Goal: Check status: Check status

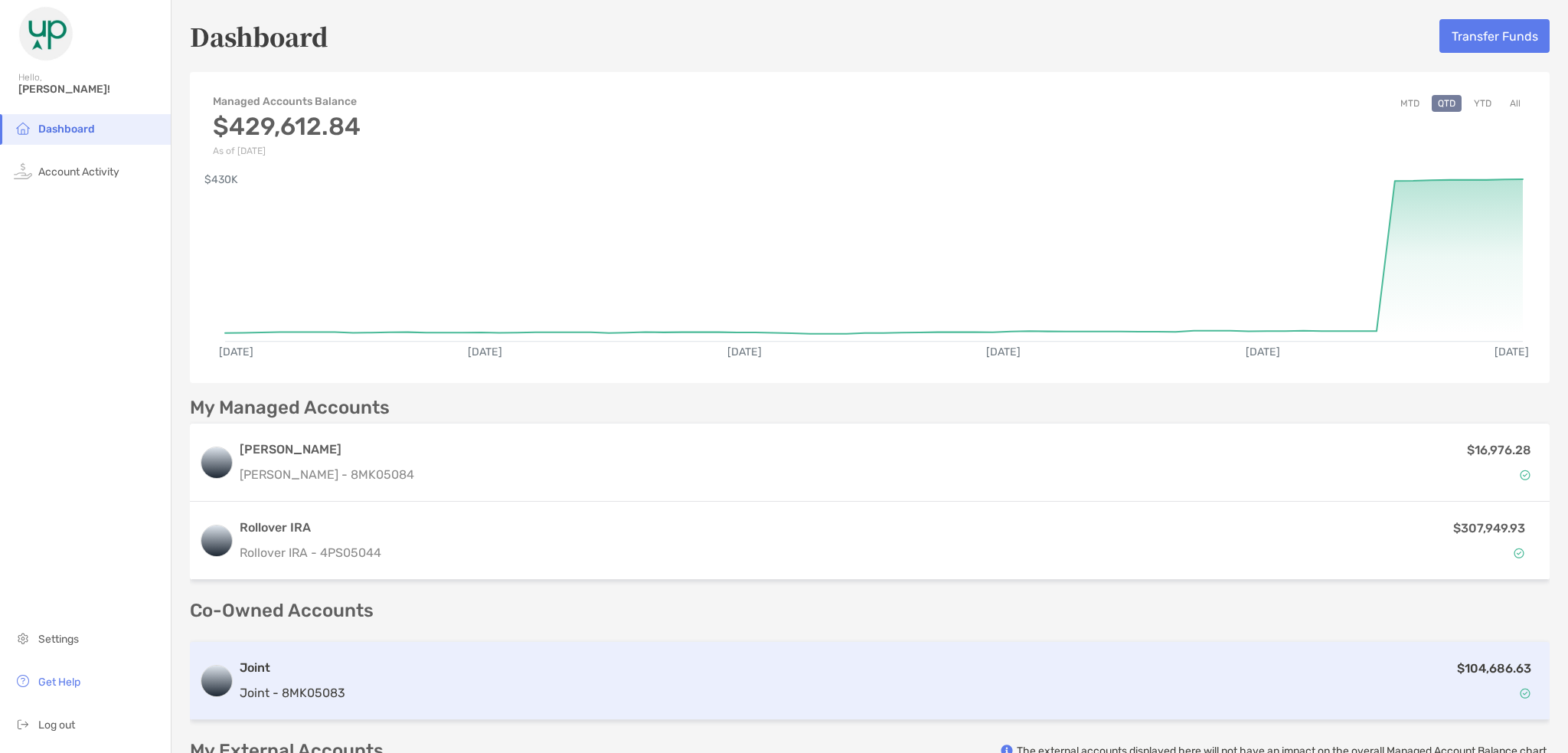
click at [317, 683] on div "Joint Joint - 8MK05083" at bounding box center [293, 680] width 106 height 44
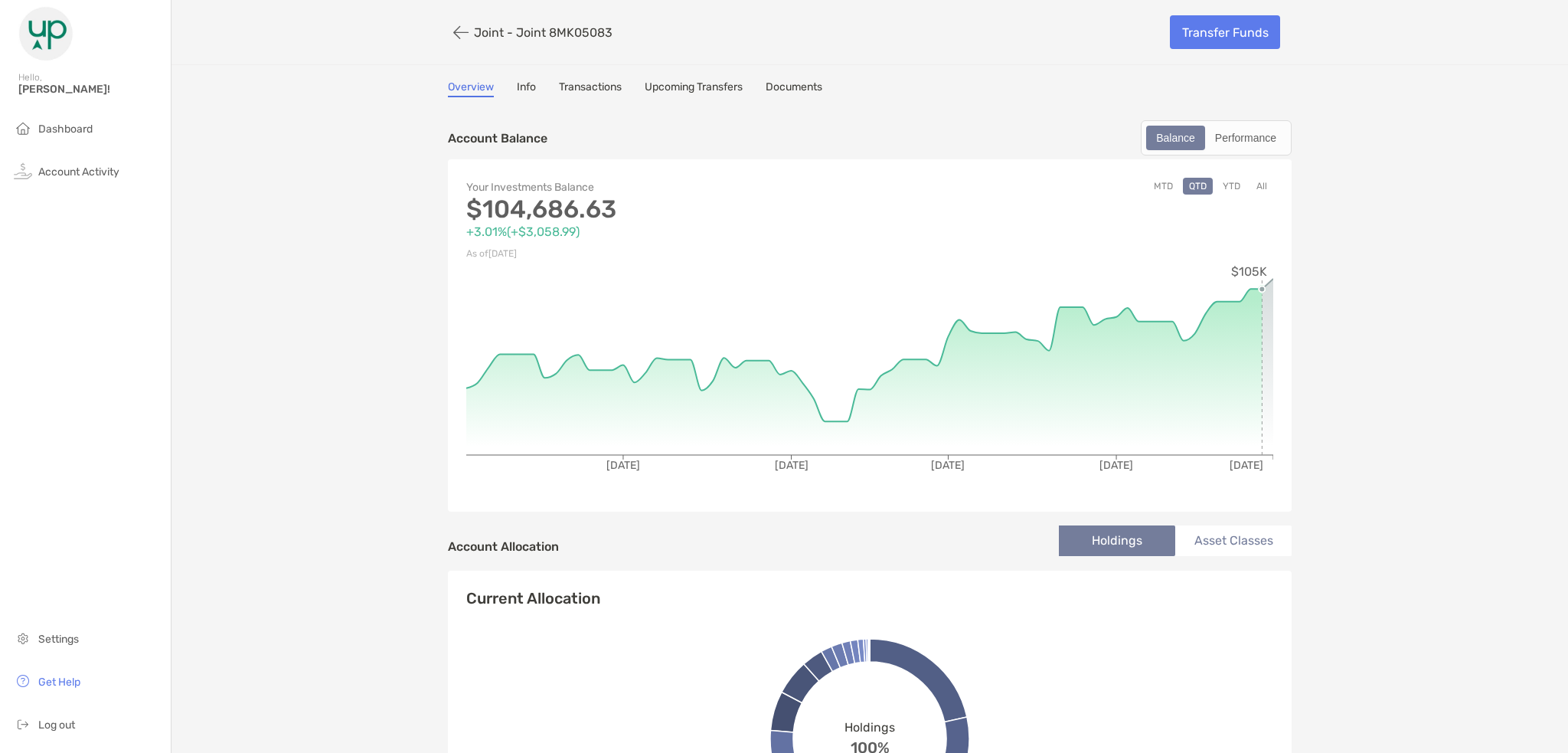
click at [1261, 187] on button "All" at bounding box center [1261, 186] width 23 height 17
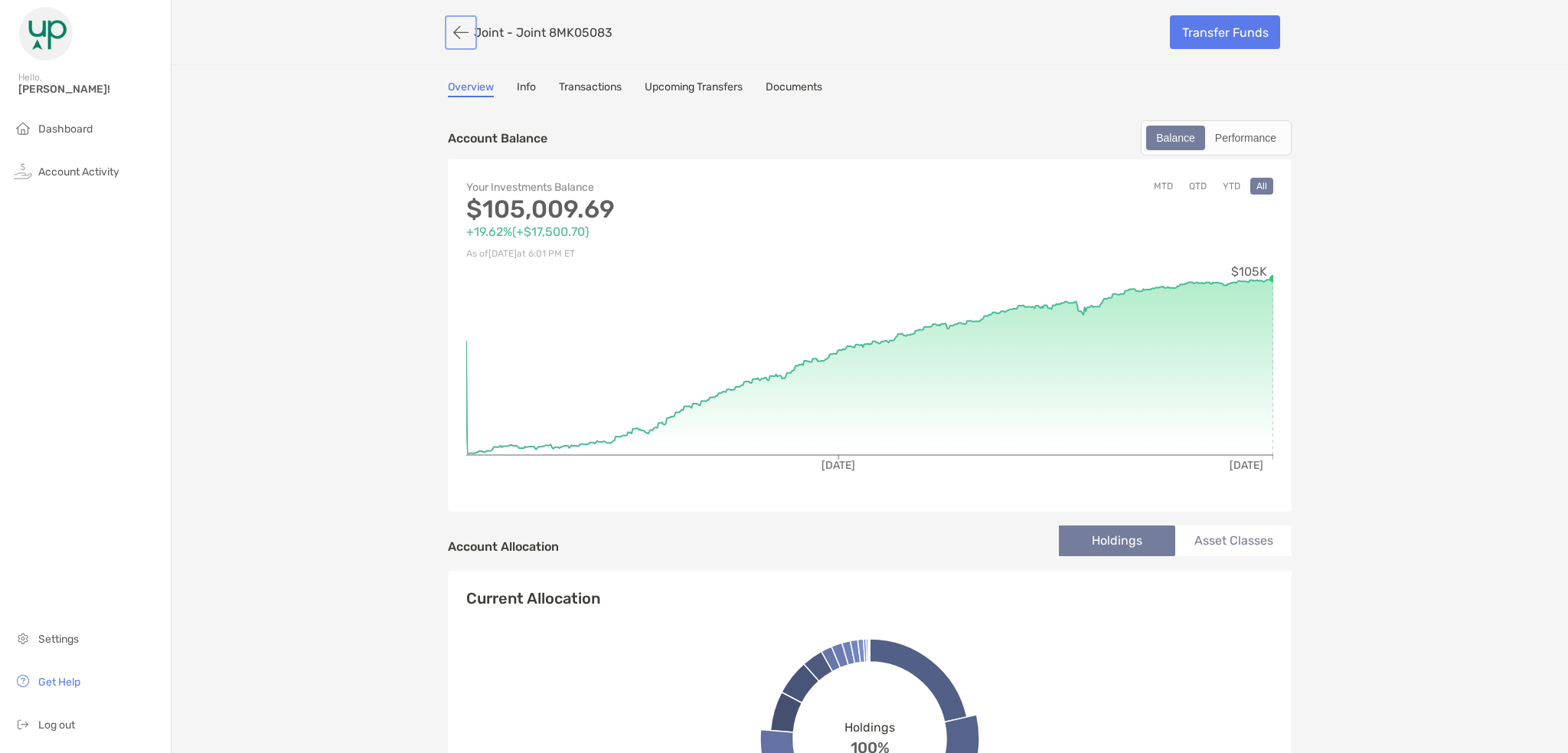
click at [448, 35] on button "button" at bounding box center [460, 32] width 26 height 29
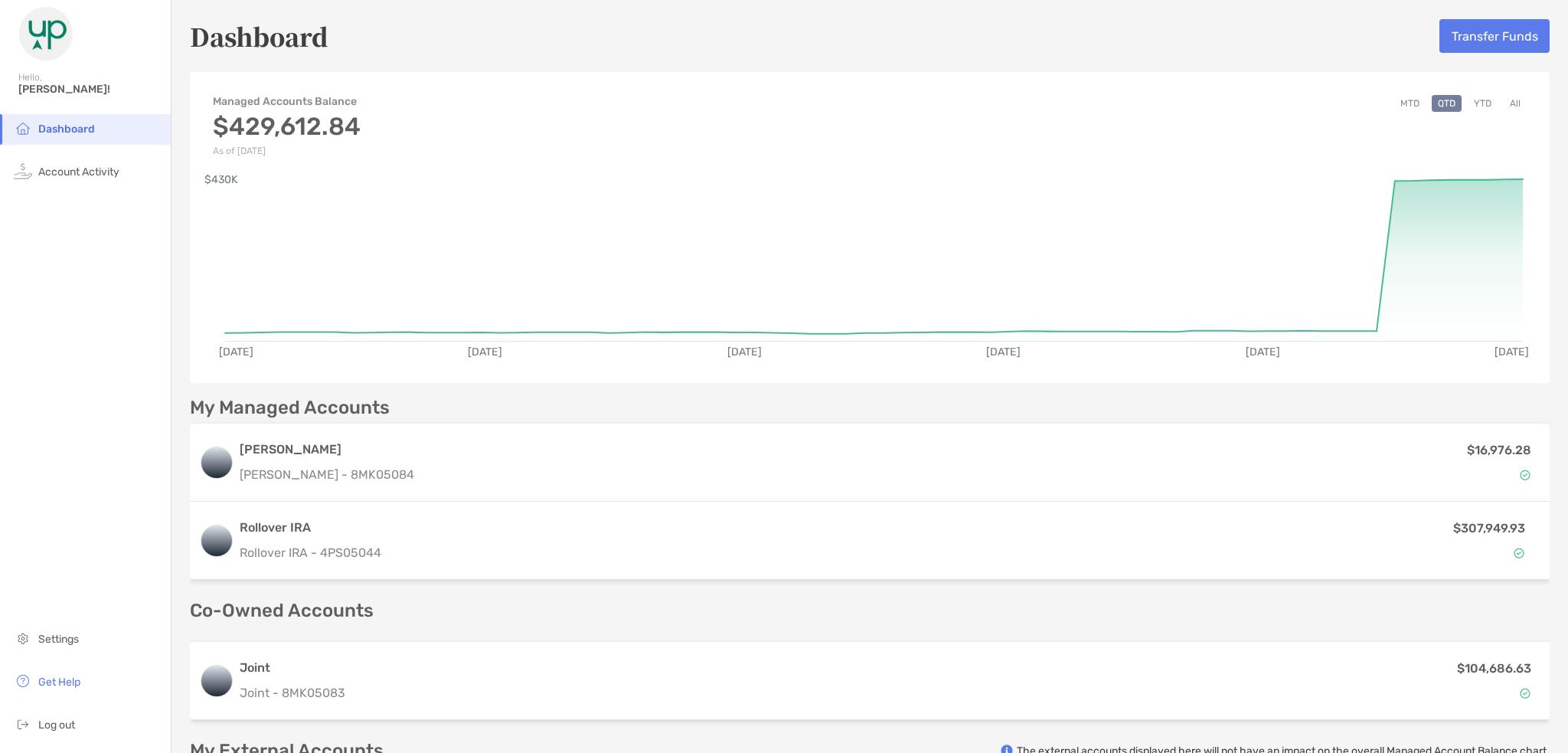
click at [1467, 104] on button "YTD" at bounding box center [1482, 103] width 30 height 17
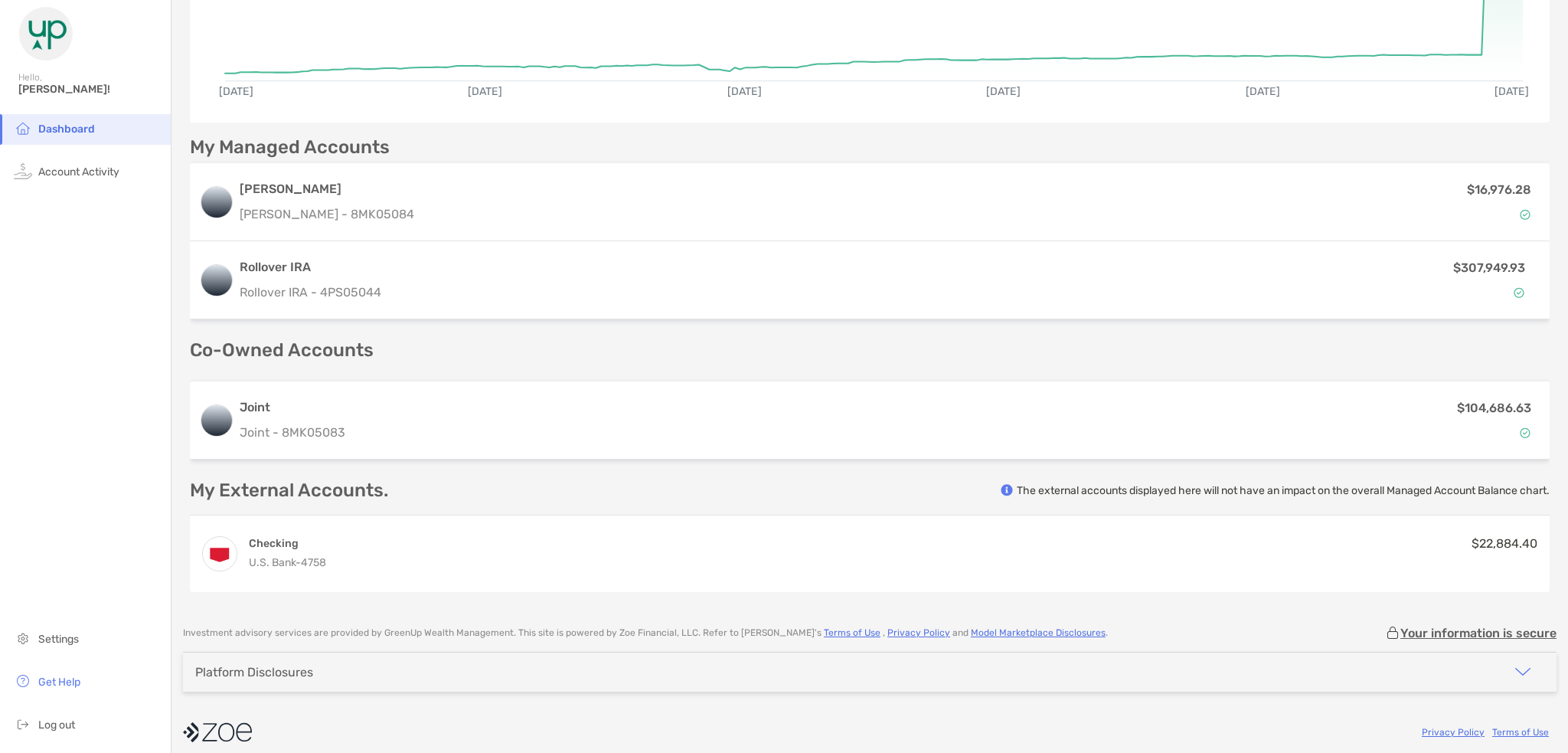
scroll to position [272, 0]
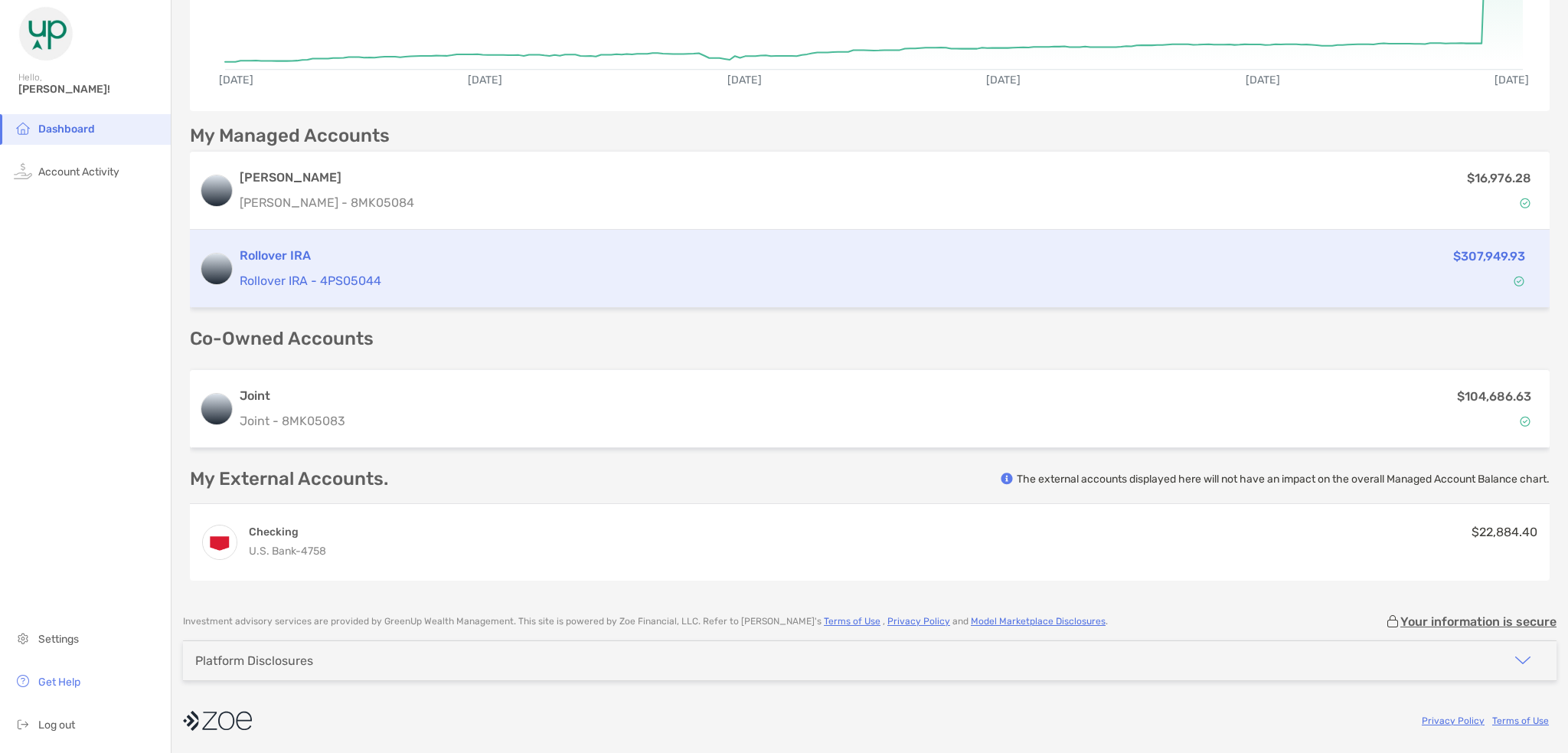
click at [371, 281] on p "Rollover IRA - 4PS05044" at bounding box center [738, 280] width 997 height 19
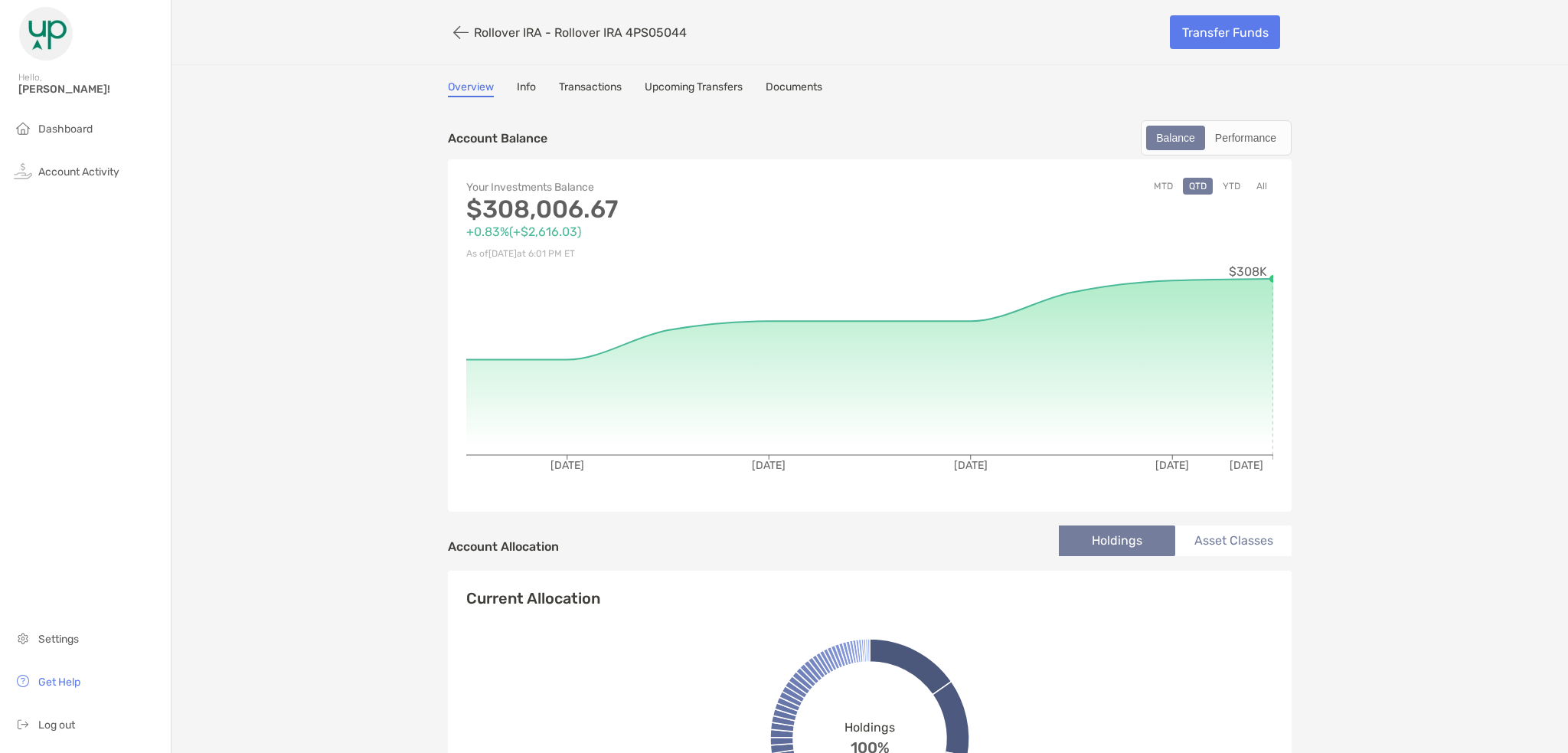
click at [1252, 189] on button "All" at bounding box center [1261, 186] width 23 height 17
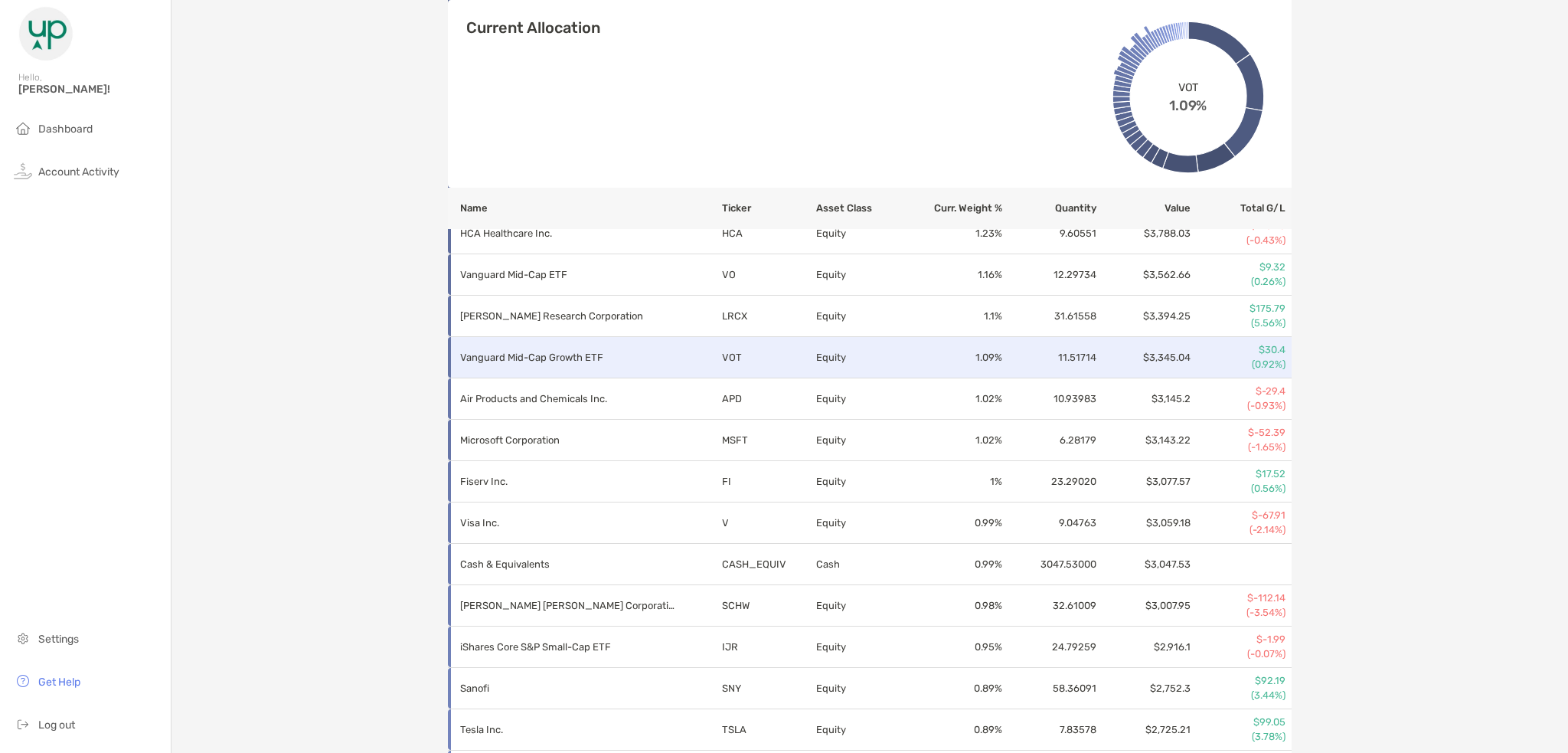
scroll to position [1287, 0]
